Goal: Task Accomplishment & Management: Manage account settings

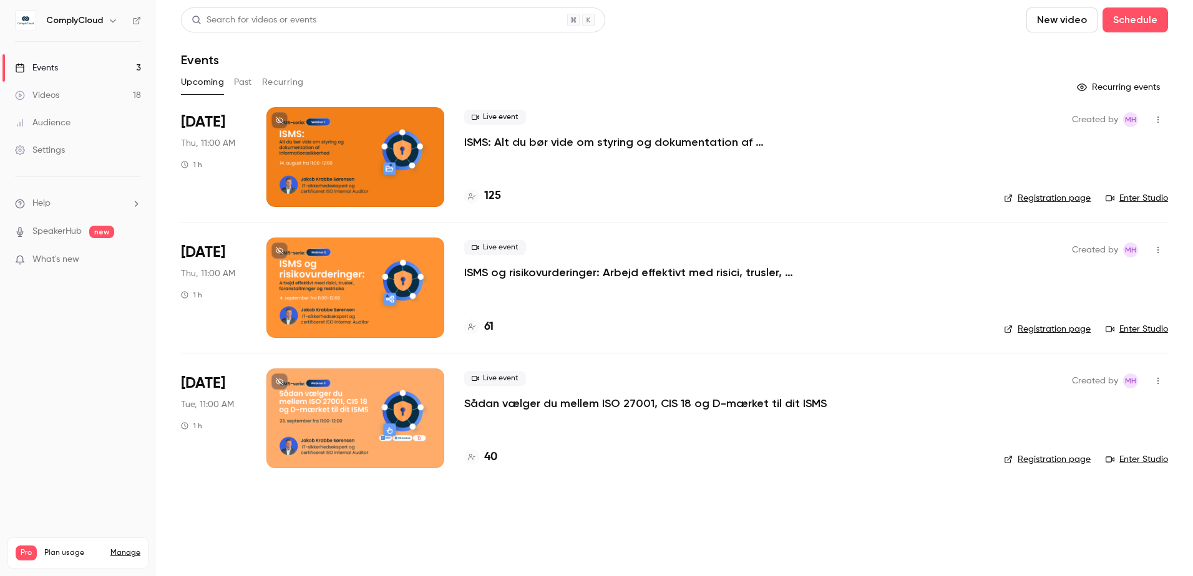
click at [671, 142] on p "ISMS: Alt du bør vide om styring og dokumentation af informationssikkerhed" at bounding box center [651, 142] width 374 height 15
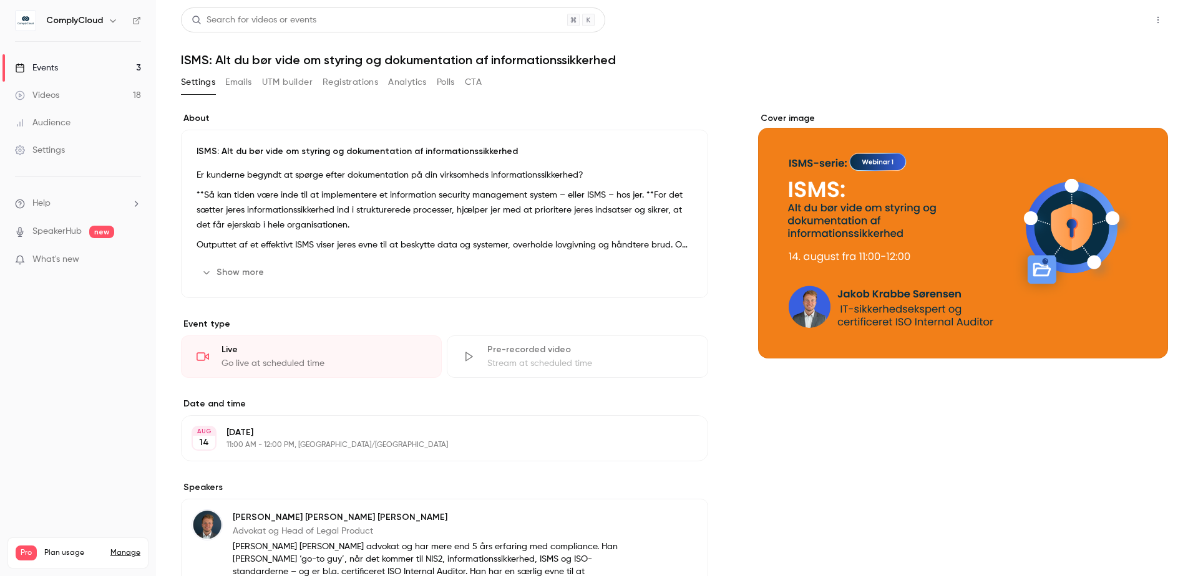
click at [1111, 24] on button "Share" at bounding box center [1112, 19] width 49 height 25
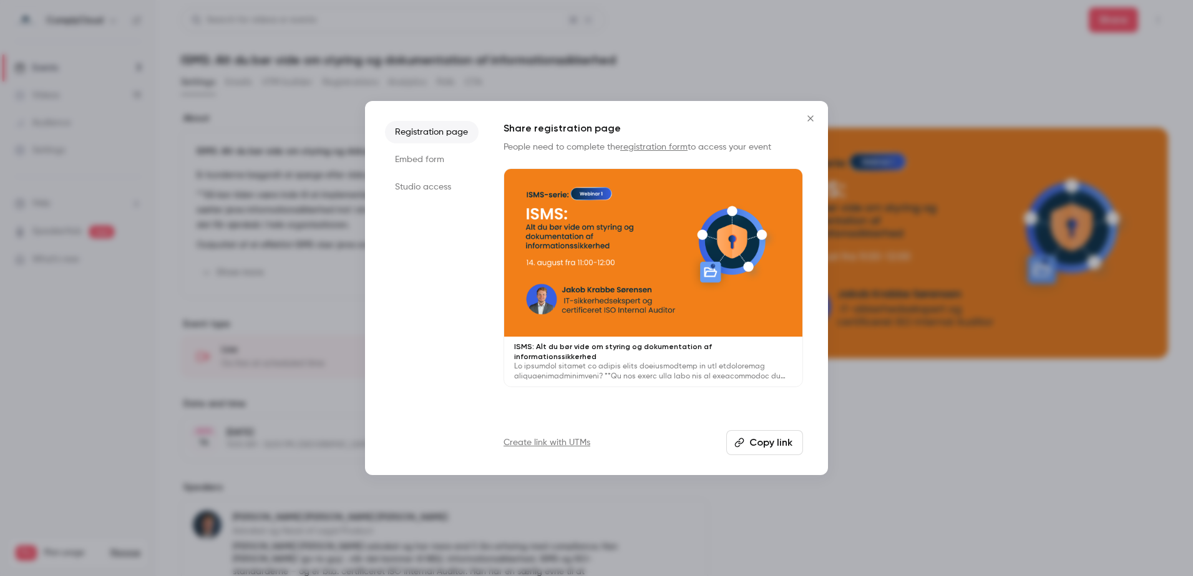
click at [432, 162] on li "Embed form" at bounding box center [432, 159] width 94 height 22
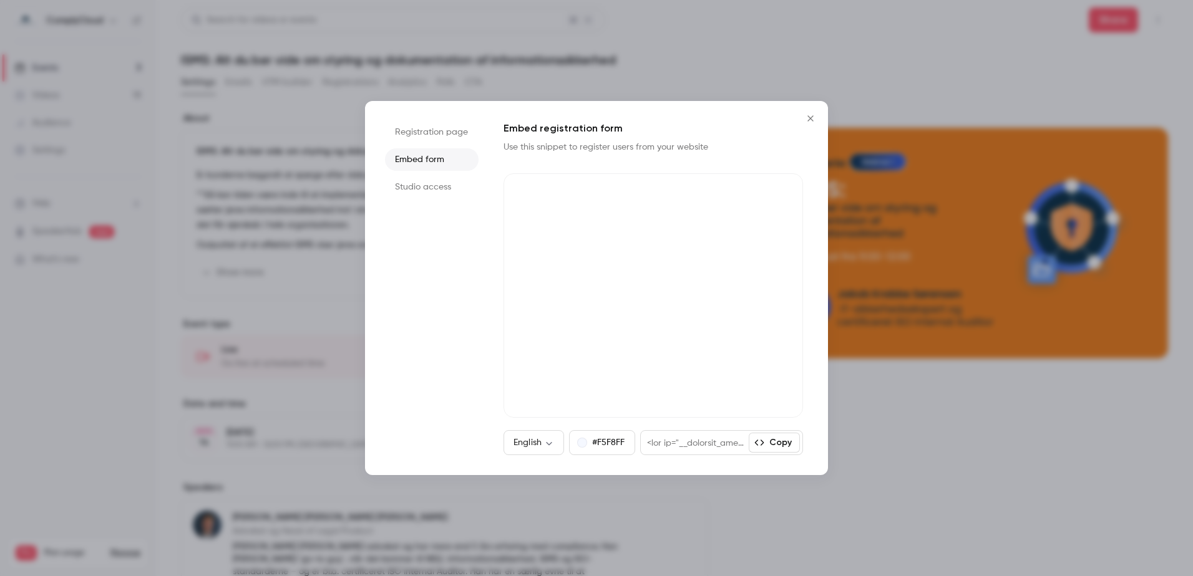
click at [446, 182] on li "Studio access" at bounding box center [432, 187] width 94 height 22
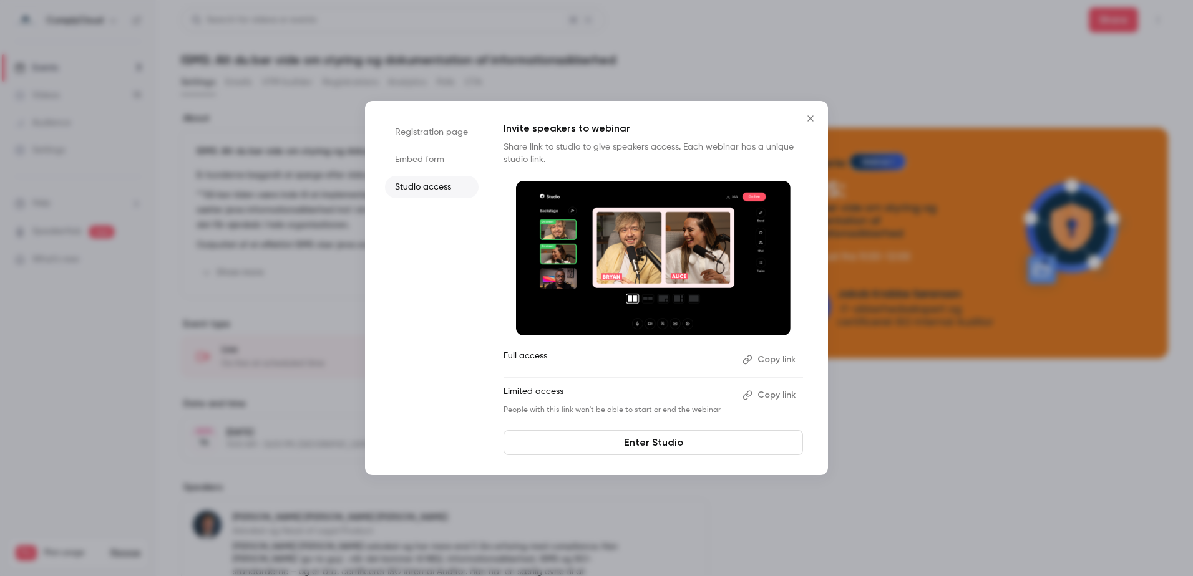
click at [772, 392] on button "Copy link" at bounding box center [769, 395] width 65 height 20
click at [478, 127] on ul "Registration page Embed form Studio access" at bounding box center [432, 288] width 94 height 334
click at [446, 133] on li "Registration page" at bounding box center [432, 132] width 94 height 22
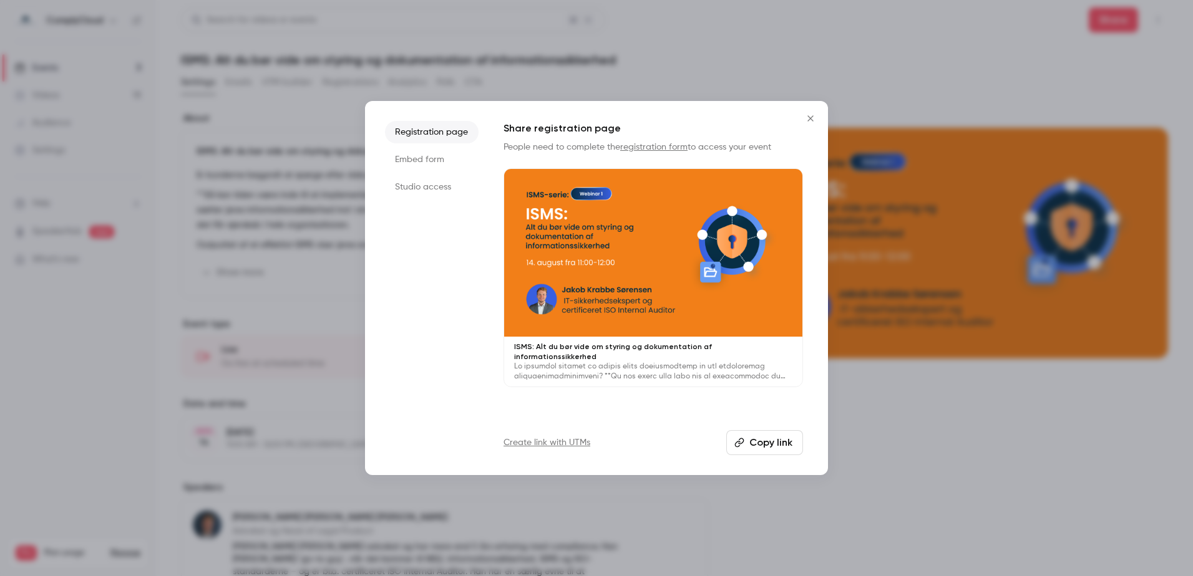
click at [434, 161] on li "Embed form" at bounding box center [432, 159] width 94 height 22
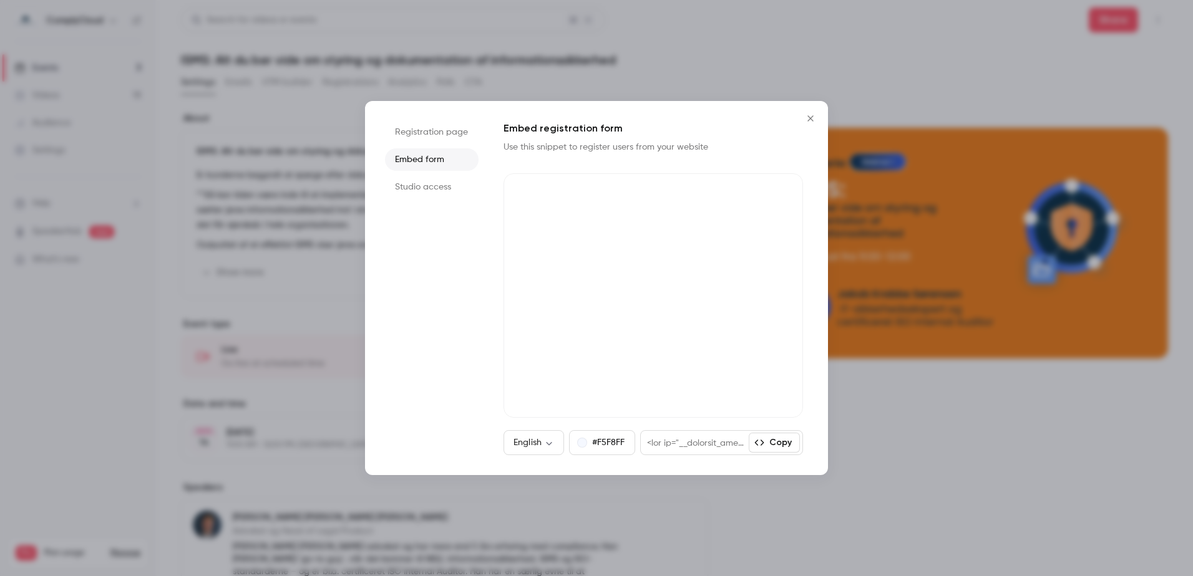
click at [439, 183] on li "Studio access" at bounding box center [432, 187] width 94 height 22
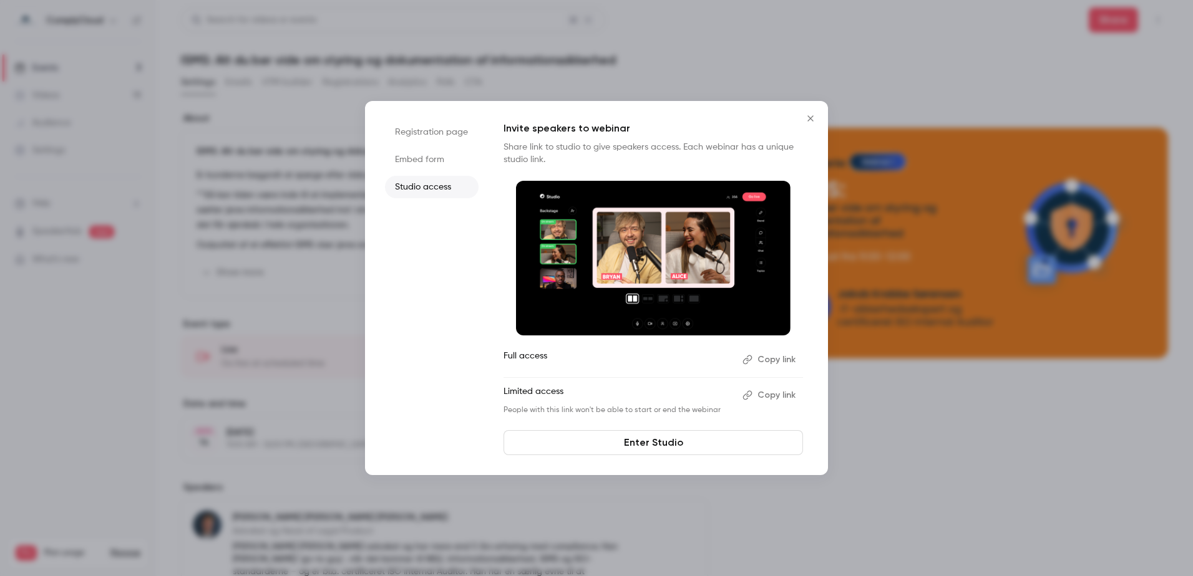
click at [429, 122] on li "Registration page" at bounding box center [432, 132] width 94 height 22
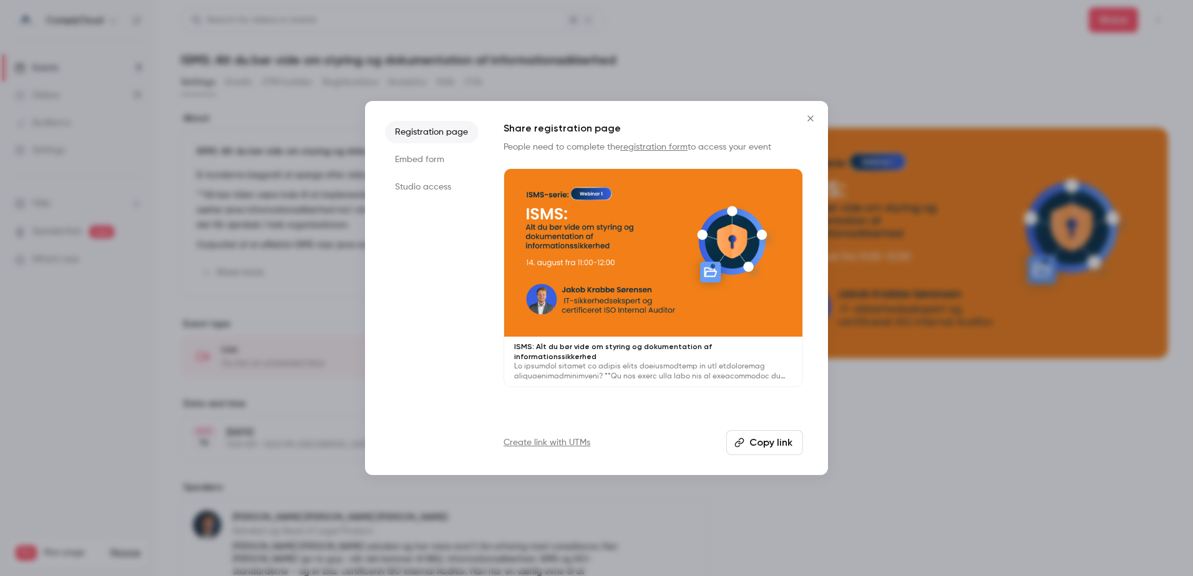
click at [757, 442] on button "Copy link" at bounding box center [764, 442] width 77 height 25
click at [782, 437] on button "Copy link" at bounding box center [764, 442] width 77 height 25
drag, startPoint x: 808, startPoint y: 119, endPoint x: 802, endPoint y: 117, distance: 6.5
click at [808, 119] on icon "Close" at bounding box center [810, 119] width 15 height 10
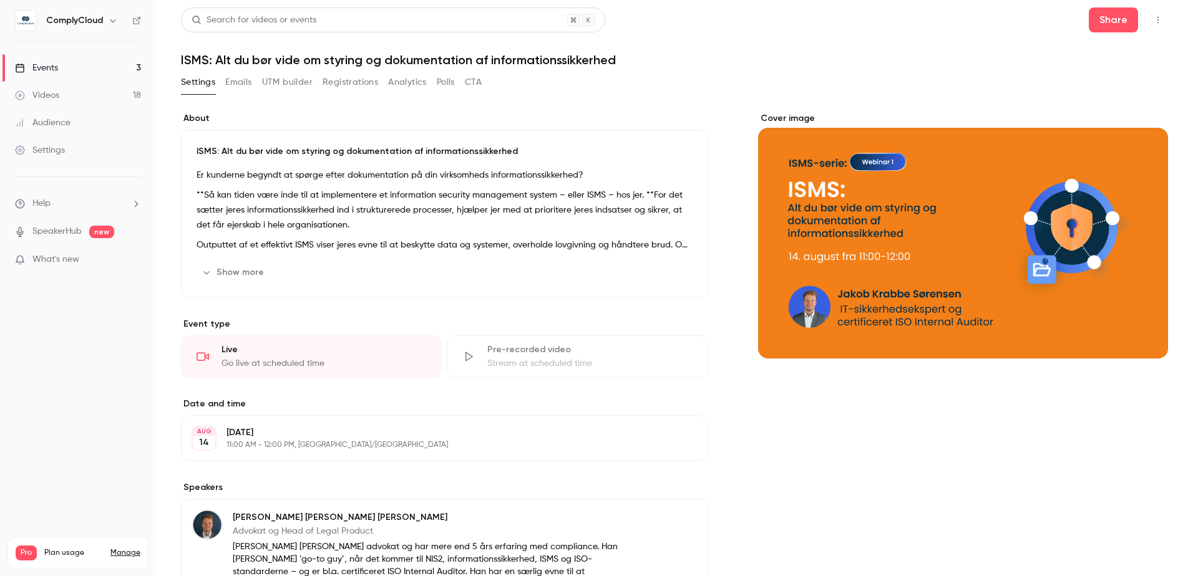
click at [377, 80] on button "Registrations" at bounding box center [350, 82] width 56 height 20
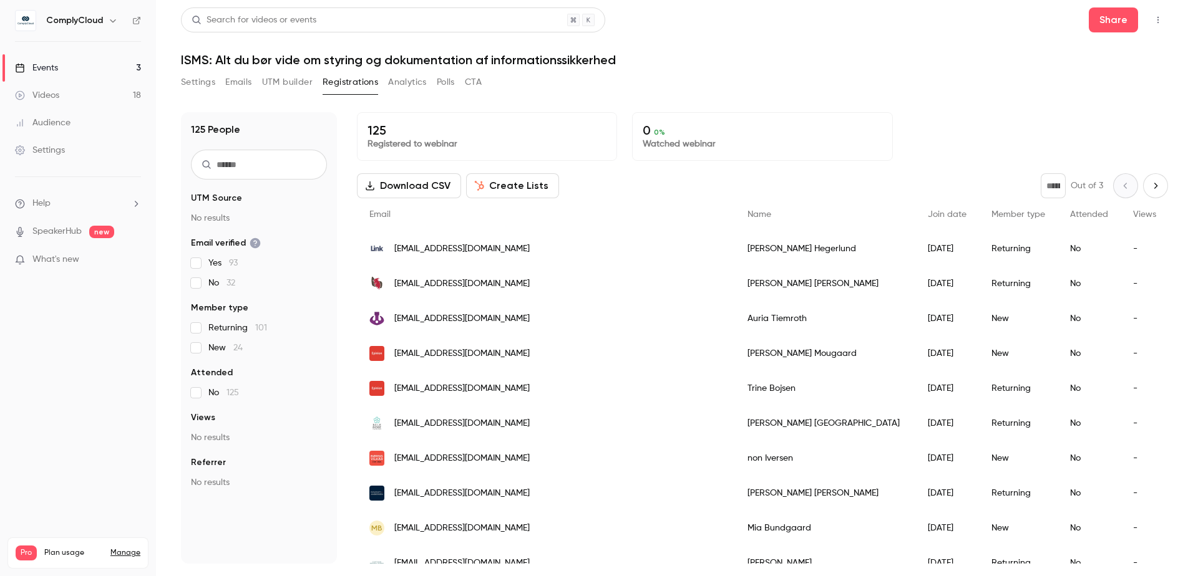
click at [203, 81] on button "Settings" at bounding box center [198, 82] width 34 height 20
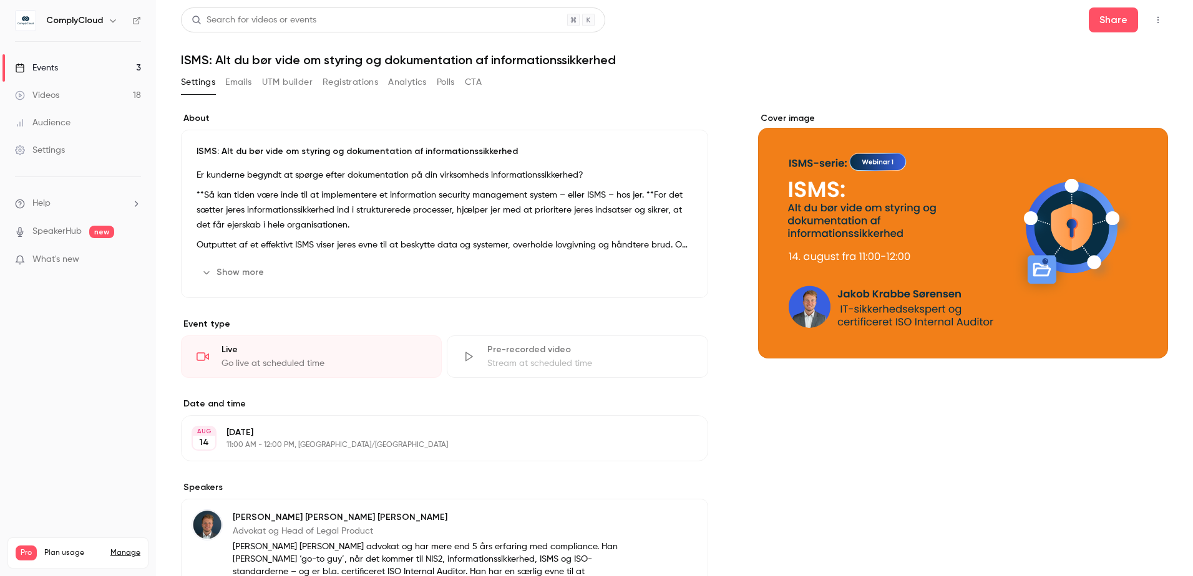
scroll to position [196, 0]
